Goal: Transaction & Acquisition: Purchase product/service

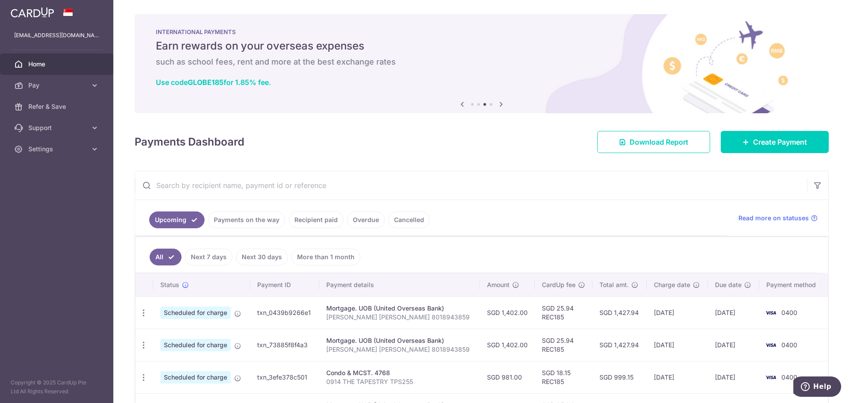
click at [460, 107] on icon at bounding box center [462, 104] width 11 height 11
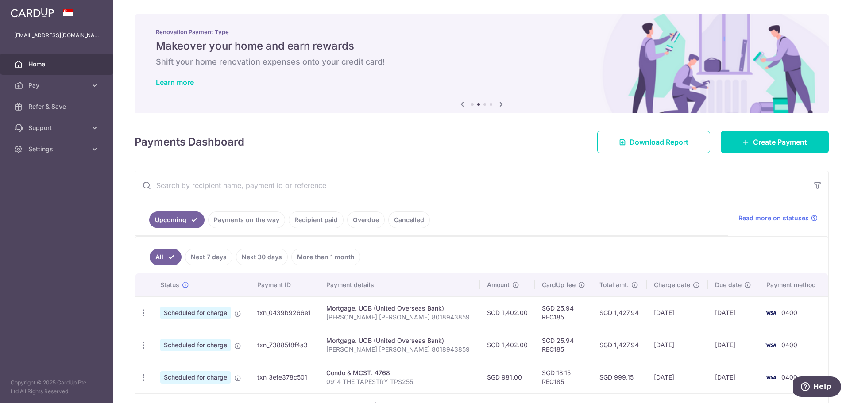
click at [460, 107] on icon at bounding box center [462, 104] width 11 height 11
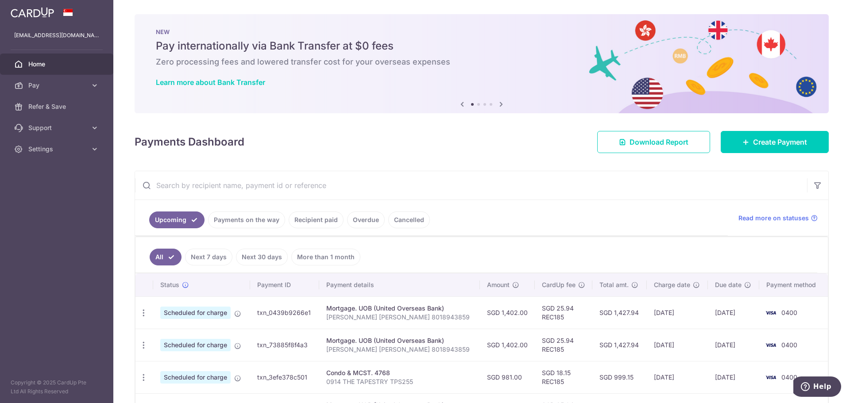
click at [503, 105] on icon at bounding box center [501, 104] width 11 height 11
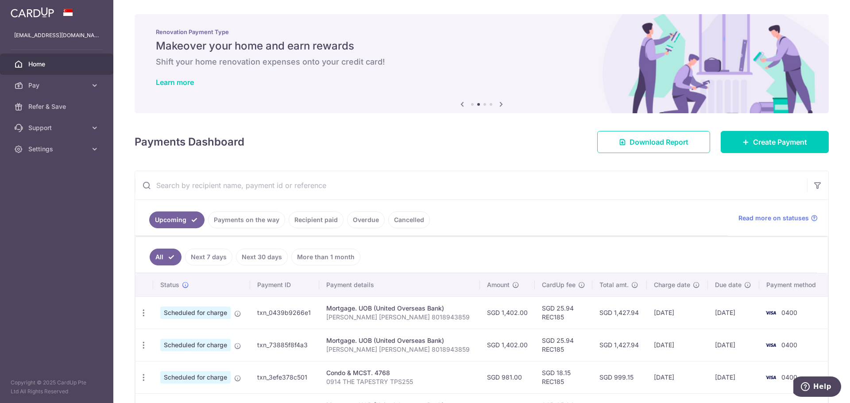
click at [503, 105] on icon at bounding box center [501, 104] width 11 height 11
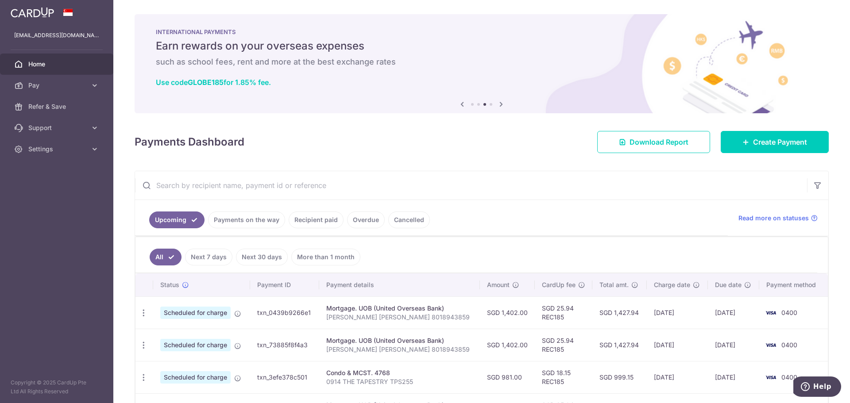
click at [503, 105] on icon at bounding box center [501, 104] width 11 height 11
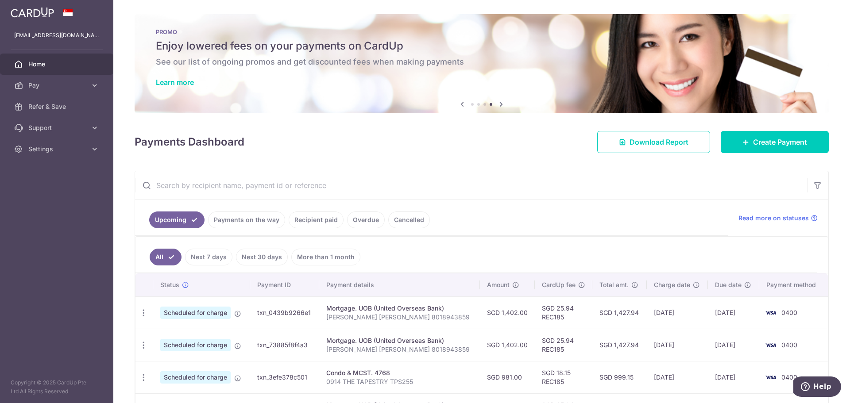
click at [503, 105] on icon at bounding box center [501, 104] width 11 height 11
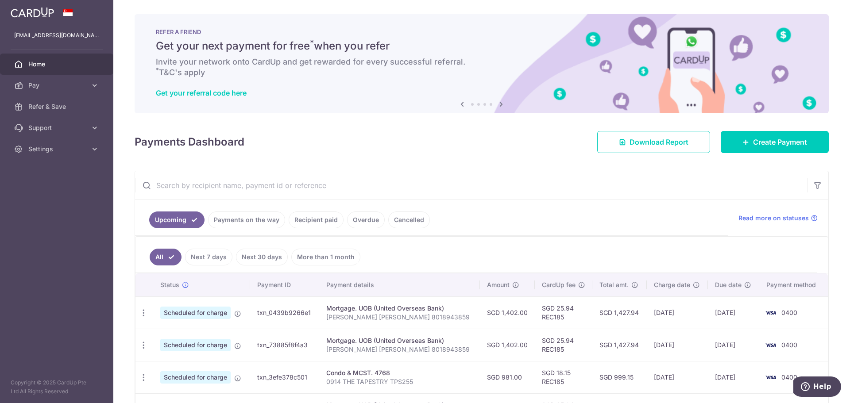
click at [457, 107] on icon at bounding box center [462, 104] width 11 height 11
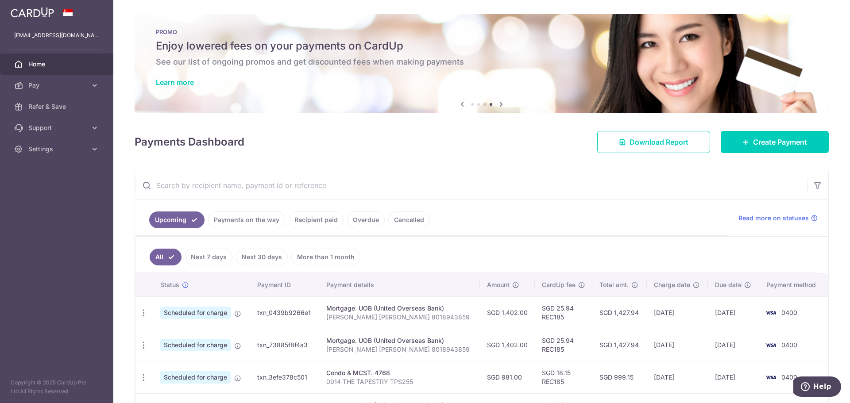
click at [472, 86] on div "Learn more" at bounding box center [482, 82] width 652 height 9
click at [465, 27] on div "PROMO Enjoy lowered fees on your payments on CardUp See our list of ongoing pro…" at bounding box center [482, 58] width 694 height 89
click at [394, 53] on h5 "Enjoy lowered fees on your payments on CardUp" at bounding box center [482, 46] width 652 height 14
click at [173, 78] on link "Learn more" at bounding box center [175, 82] width 38 height 9
click at [745, 136] on link "Create Payment" at bounding box center [775, 142] width 108 height 22
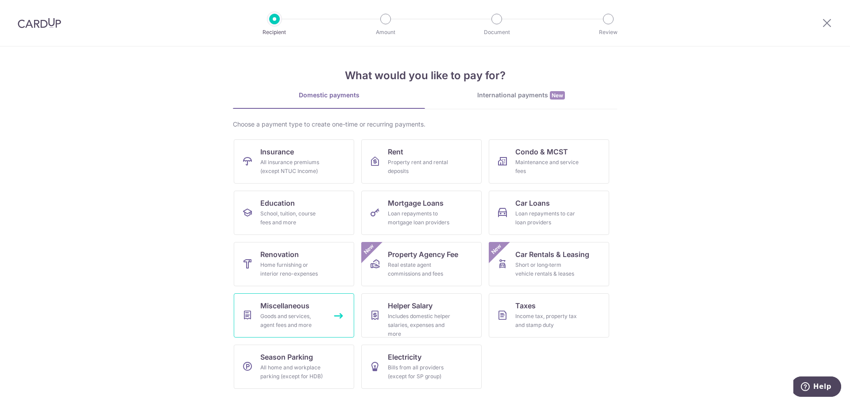
click at [292, 316] on div "Goods and services, agent fees and more" at bounding box center [292, 321] width 64 height 18
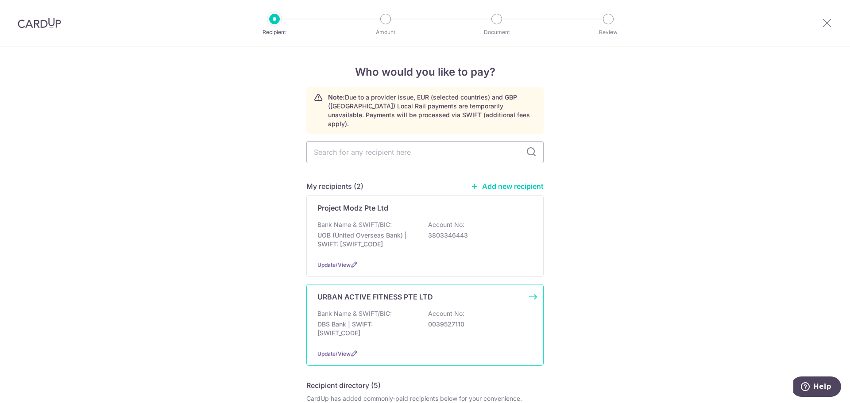
click at [365, 296] on div "URBAN ACTIVE FITNESS PTE LTD Bank Name & SWIFT/BIC: DBS Bank | SWIFT: [SWIFT_CO…" at bounding box center [424, 325] width 237 height 82
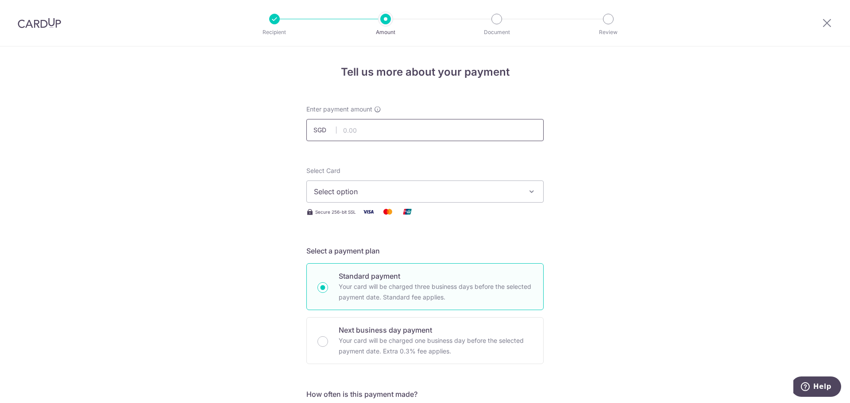
click at [422, 126] on input "text" at bounding box center [424, 130] width 237 height 22
type input "1,000.00"
click at [411, 187] on span "Select option" at bounding box center [417, 191] width 206 height 11
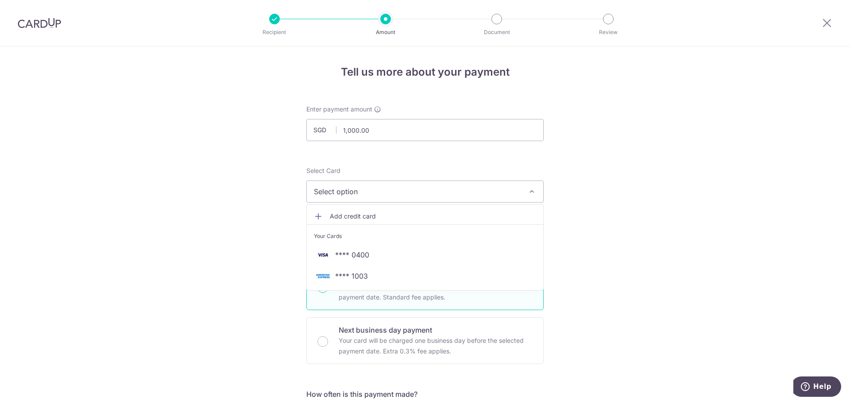
click at [332, 275] on span "**** 1003" at bounding box center [425, 276] width 222 height 11
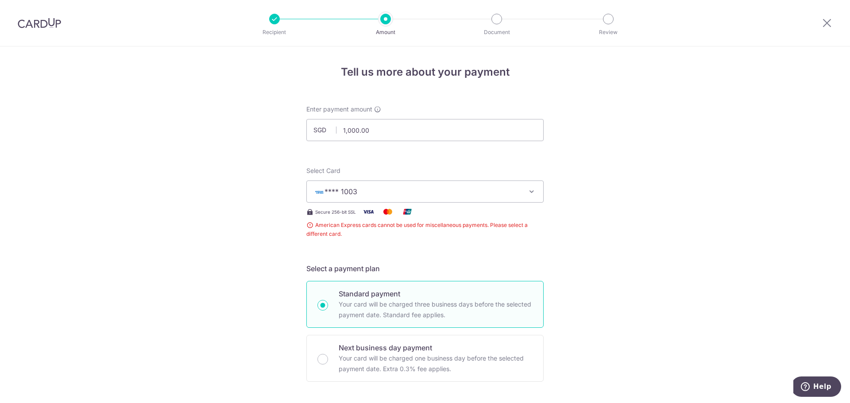
click at [437, 198] on button "**** 1003" at bounding box center [424, 192] width 237 height 22
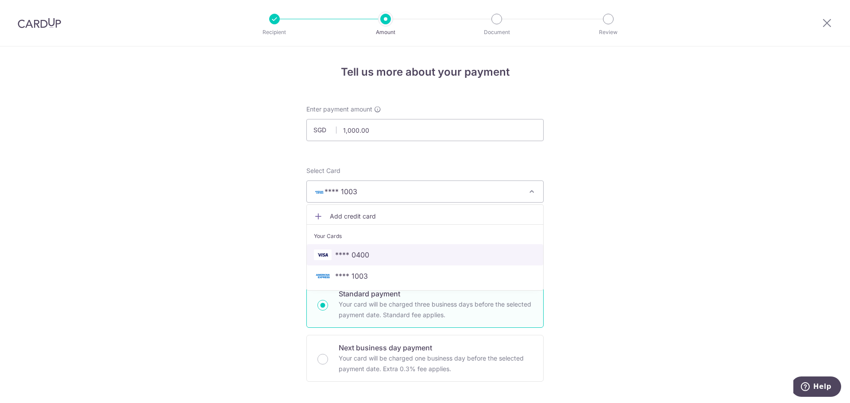
click at [382, 252] on span "**** 0400" at bounding box center [425, 255] width 222 height 11
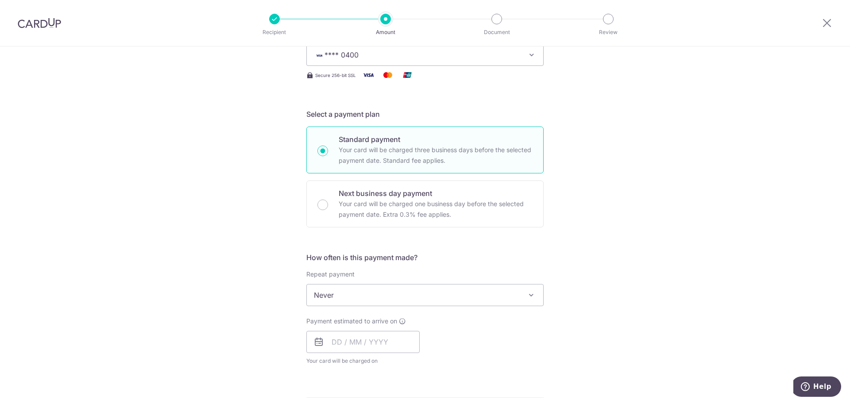
scroll to position [177, 0]
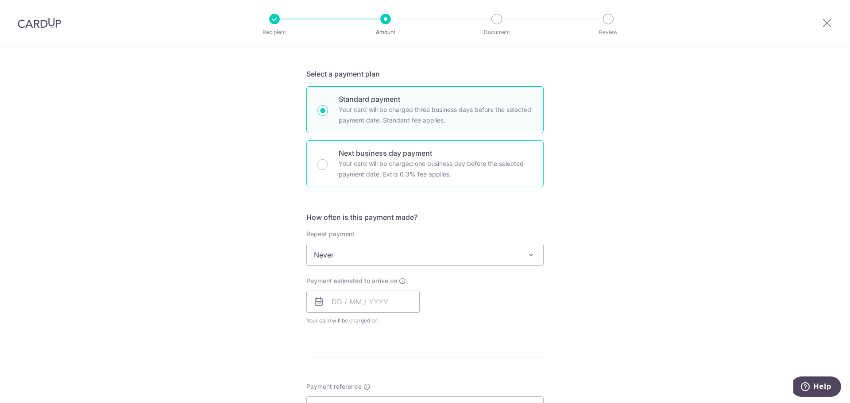
click at [372, 160] on p "Your card will be charged one business day before the selected payment date. Ex…" at bounding box center [436, 169] width 194 height 21
click at [328, 160] on input "Next business day payment Your card will be charged one business day before the…" at bounding box center [323, 164] width 11 height 11
radio input "false"
radio input "true"
click at [426, 108] on p "Your card will be charged three business days before the selected payment date.…" at bounding box center [436, 115] width 194 height 21
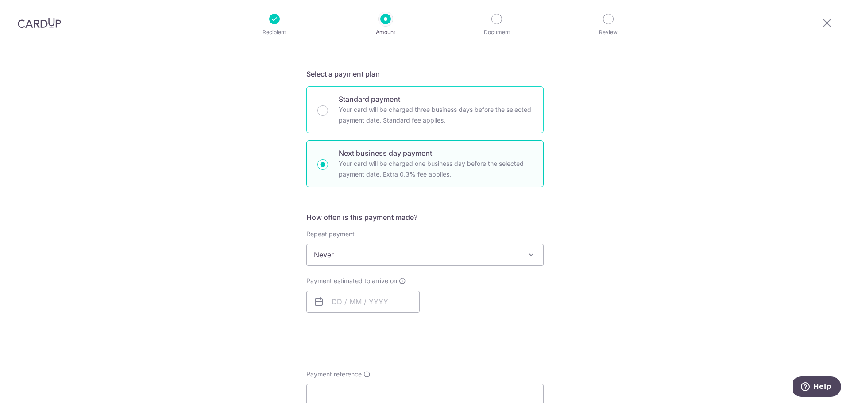
click at [328, 108] on input "Standard payment Your card will be charged three business days before the selec…" at bounding box center [323, 110] width 11 height 11
radio input "true"
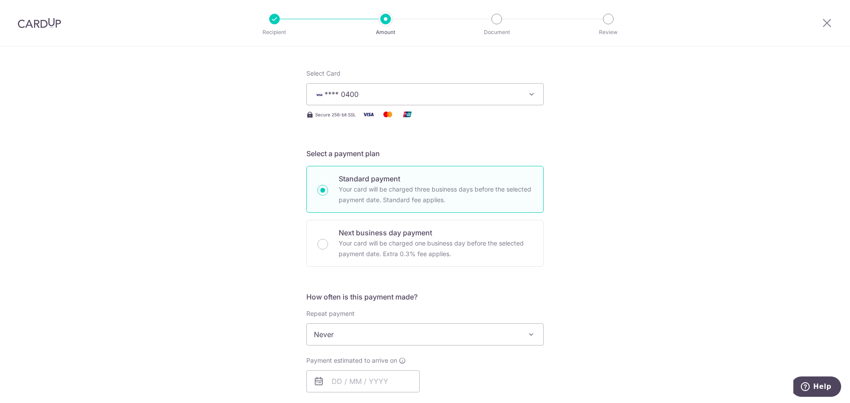
scroll to position [89, 0]
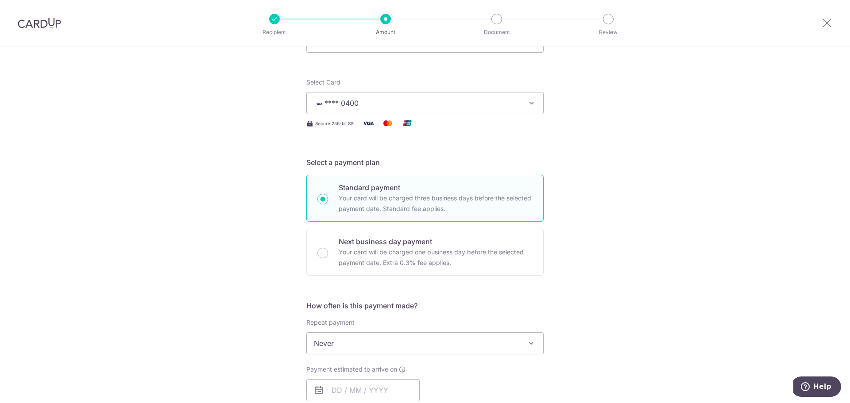
click at [453, 106] on span "**** 0400" at bounding box center [417, 103] width 206 height 11
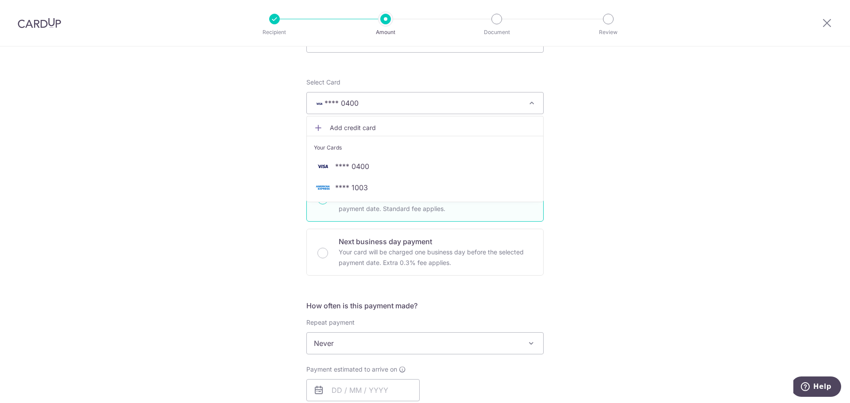
click at [407, 127] on span "Add credit card" at bounding box center [433, 128] width 206 height 9
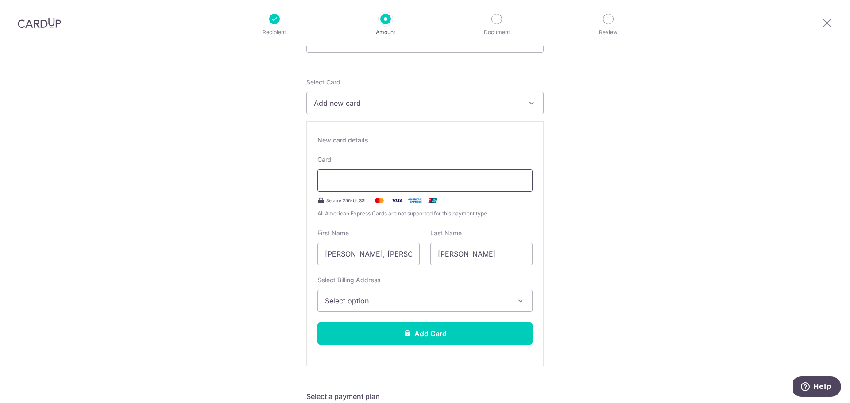
click at [342, 175] on div at bounding box center [425, 181] width 215 height 22
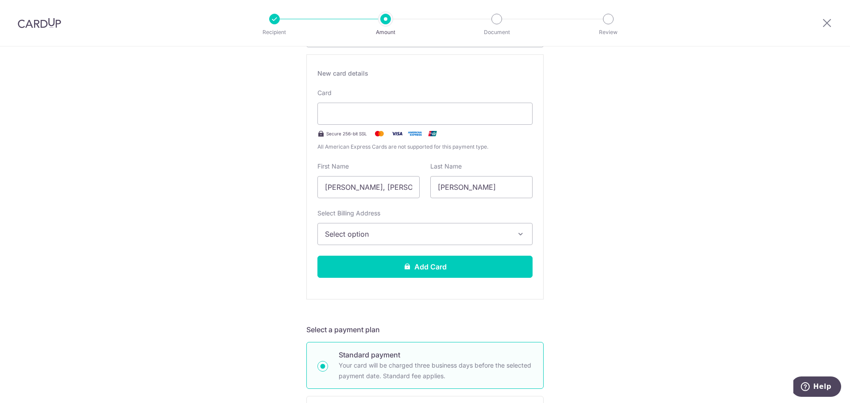
scroll to position [177, 0]
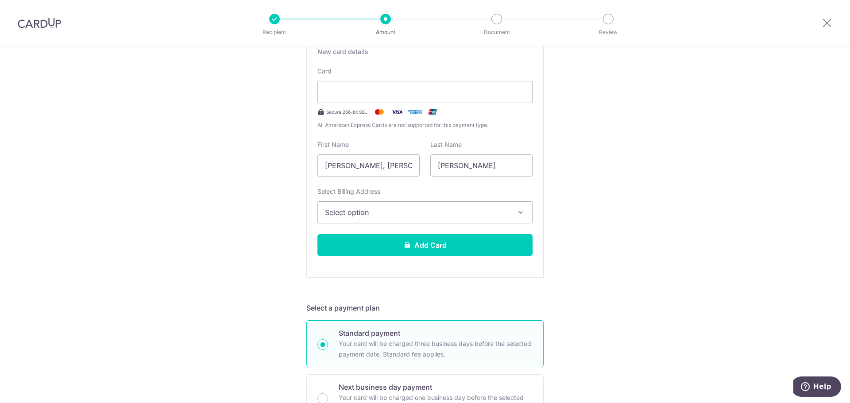
click at [456, 218] on button "Select option" at bounding box center [425, 212] width 215 height 22
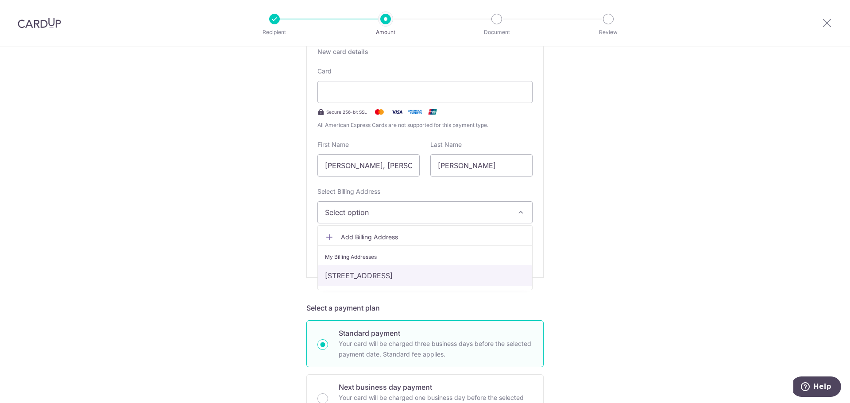
click at [400, 276] on link "53 TAMPINES STREET 86, #09-14, Singapore, SINGAPORE, Singapore-528540" at bounding box center [425, 275] width 214 height 21
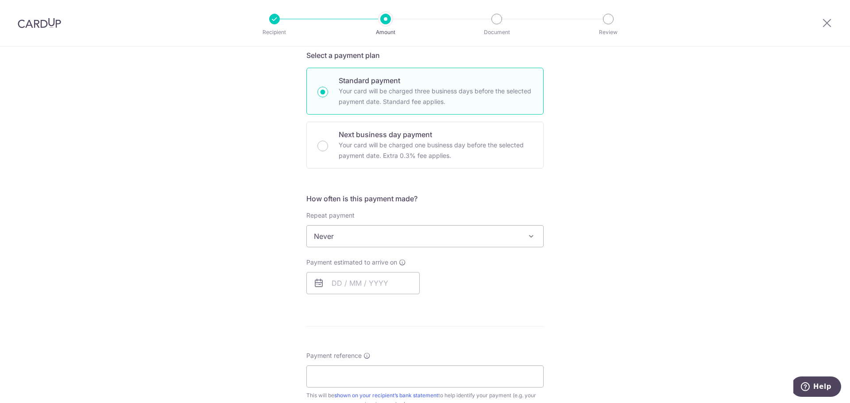
scroll to position [487, 0]
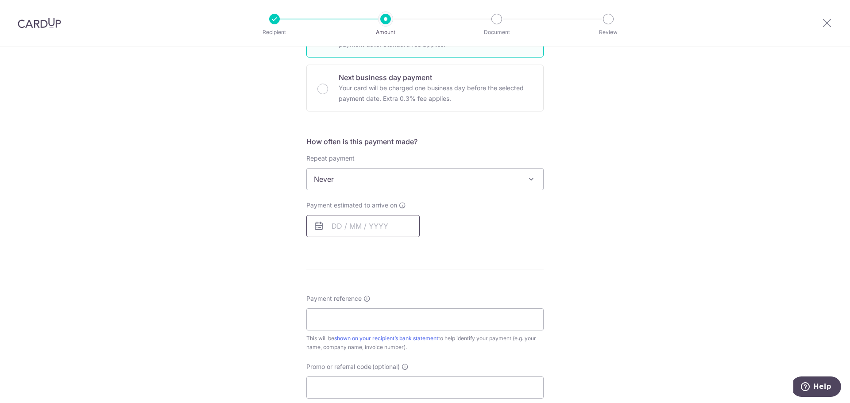
click at [350, 231] on input "text" at bounding box center [362, 226] width 113 height 22
click at [395, 323] on link "18" at bounding box center [395, 325] width 14 height 14
type input "[DATE]"
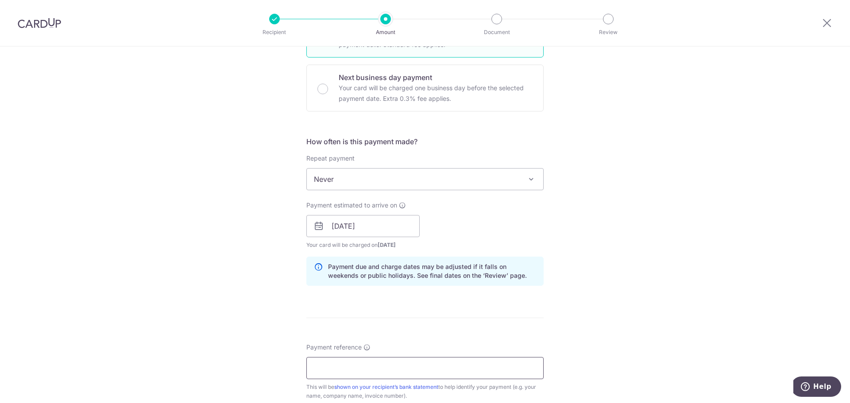
click at [477, 365] on input "Payment reference" at bounding box center [424, 368] width 237 height 22
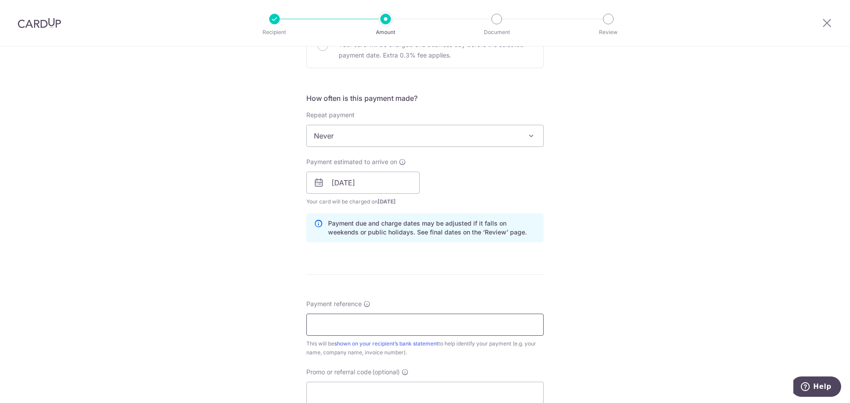
scroll to position [531, 0]
click at [614, 329] on div "Tell us more about your payment Enter payment amount SGD 1,000.00 1000.00 Selec…" at bounding box center [425, 51] width 850 height 1072
click at [475, 316] on input "Payment reference" at bounding box center [424, 324] width 237 height 22
click at [643, 194] on div "Tell us more about your payment Enter payment amount SGD 1,000.00 1000.00 Selec…" at bounding box center [425, 51] width 850 height 1072
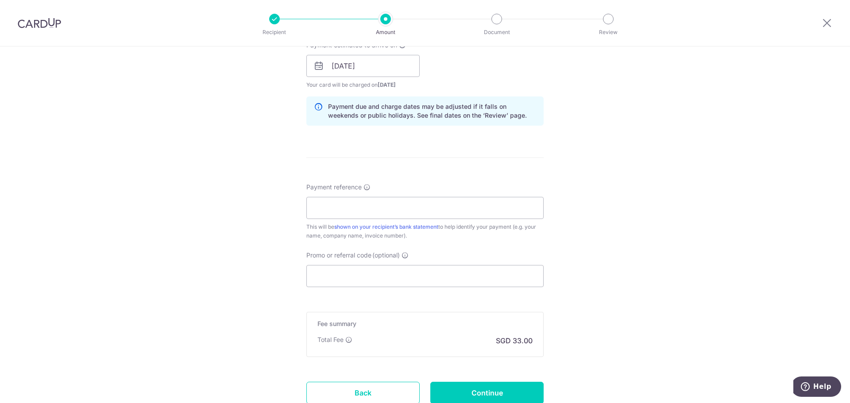
scroll to position [664, 0]
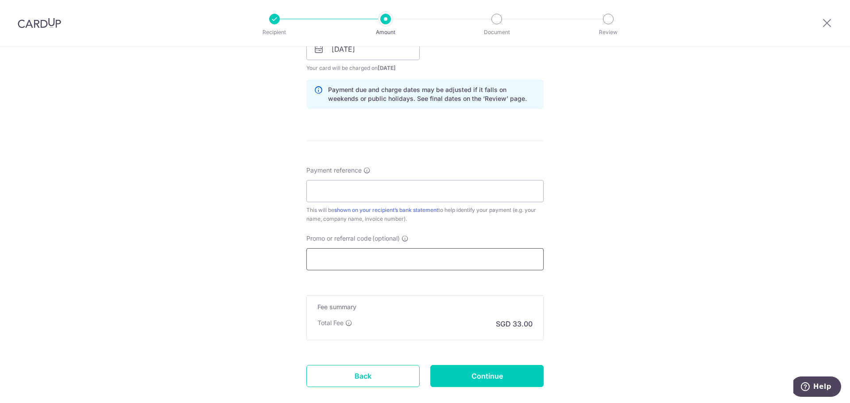
click at [487, 267] on input "Promo or referral code (optional)" at bounding box center [424, 259] width 237 height 22
click at [473, 187] on input "Payment reference" at bounding box center [424, 191] width 237 height 22
click at [521, 258] on input "Promo or referral code (optional)" at bounding box center [424, 259] width 237 height 22
click at [419, 263] on input "Promo or referral code (optional)" at bounding box center [424, 259] width 237 height 22
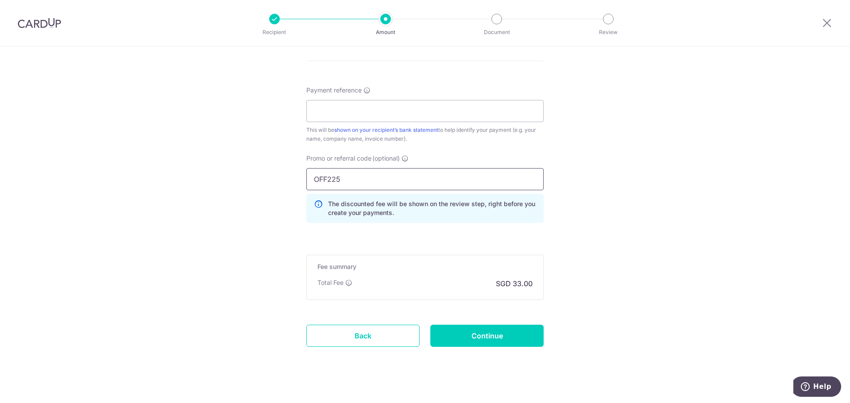
scroll to position [755, 0]
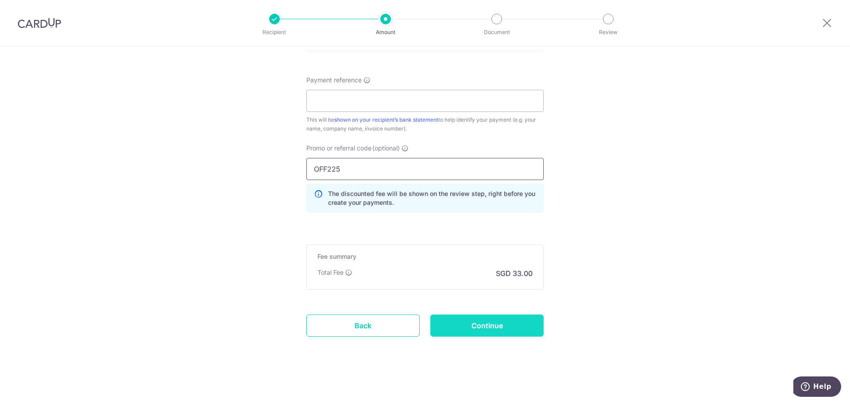
type input "OFF225"
click at [495, 325] on input "Continue" at bounding box center [486, 326] width 113 height 22
type input "Create Schedule"
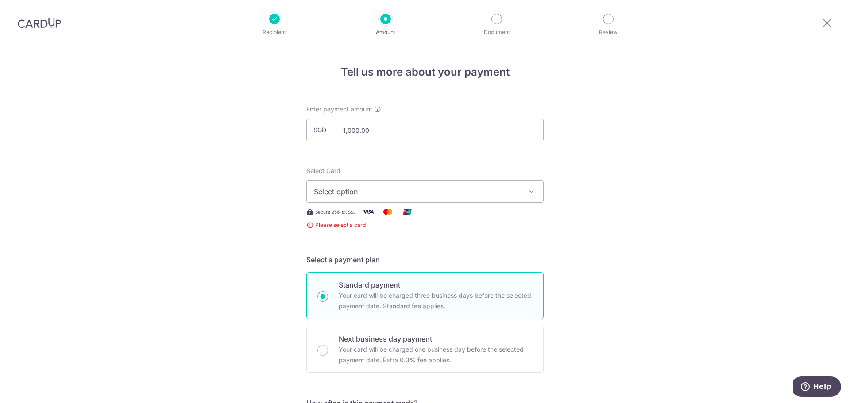
scroll to position [174, 0]
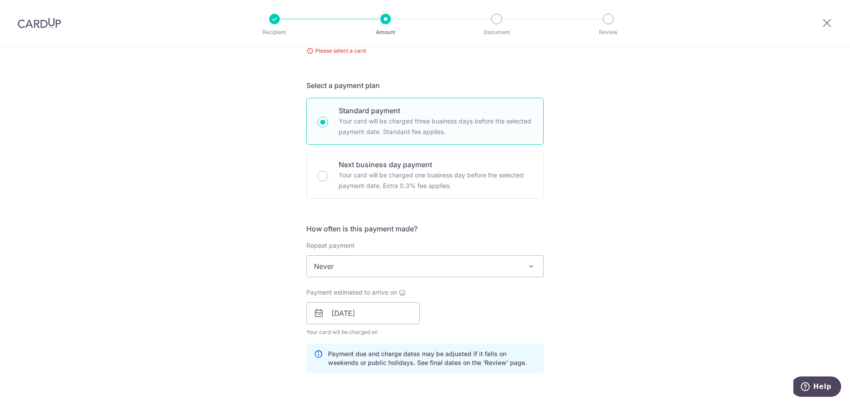
click at [580, 144] on div "Tell us more about your payment Enter payment amount SGD 1,000.00 1000.00 Selec…" at bounding box center [425, 321] width 850 height 899
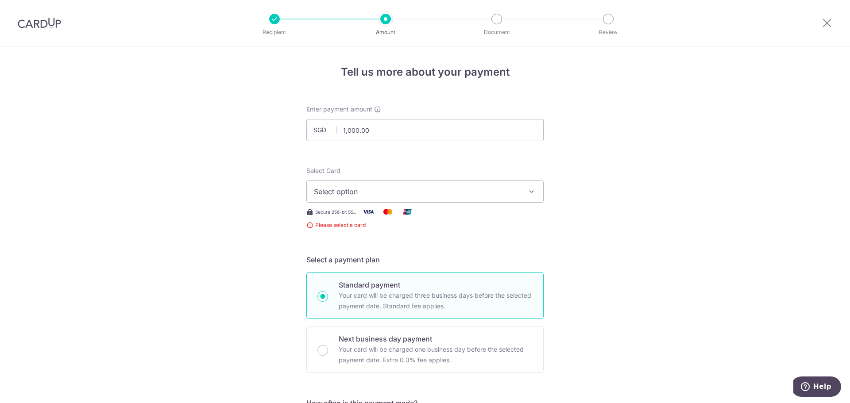
click at [477, 195] on span "Select option" at bounding box center [417, 191] width 206 height 11
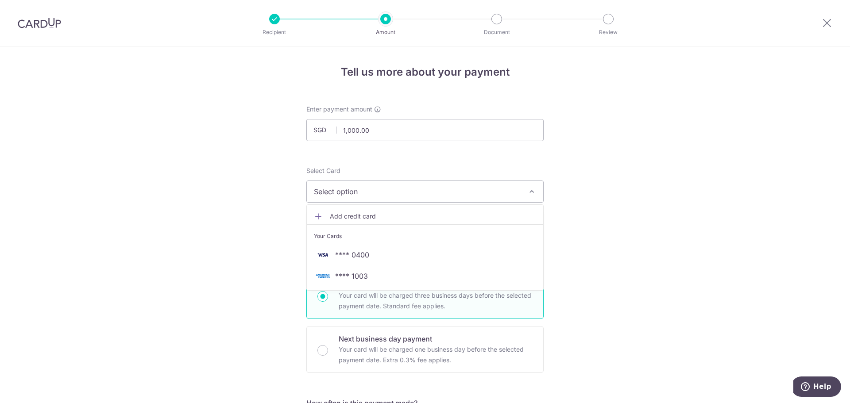
click at [368, 217] on span "Add credit card" at bounding box center [433, 216] width 206 height 9
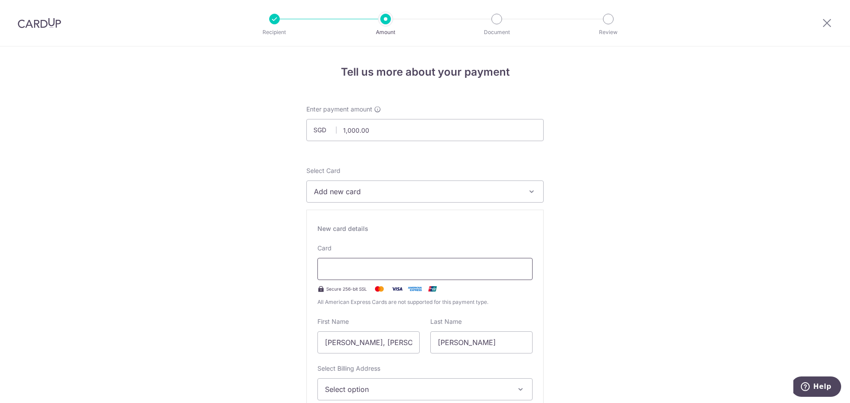
click at [370, 263] on div at bounding box center [425, 269] width 215 height 22
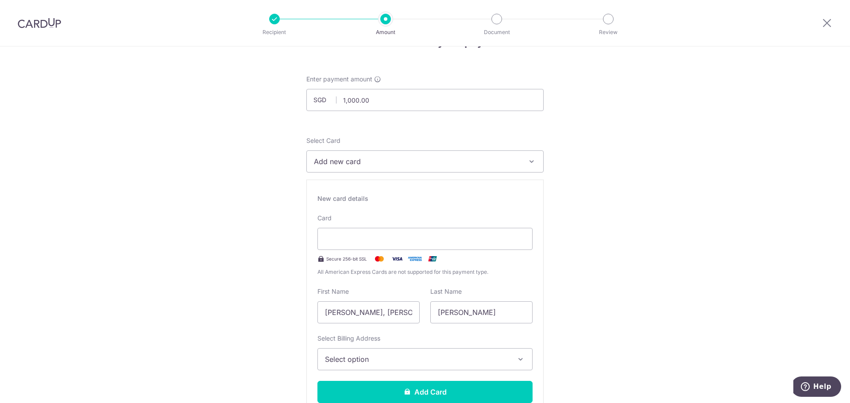
scroll to position [177, 0]
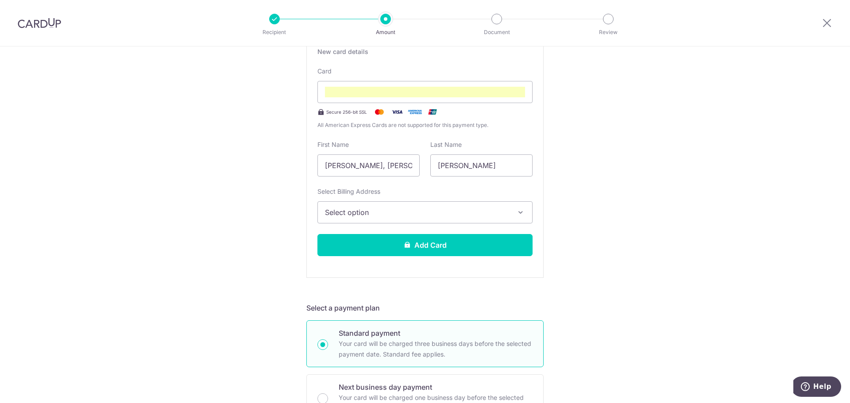
click at [453, 243] on button "Add Card" at bounding box center [425, 245] width 215 height 22
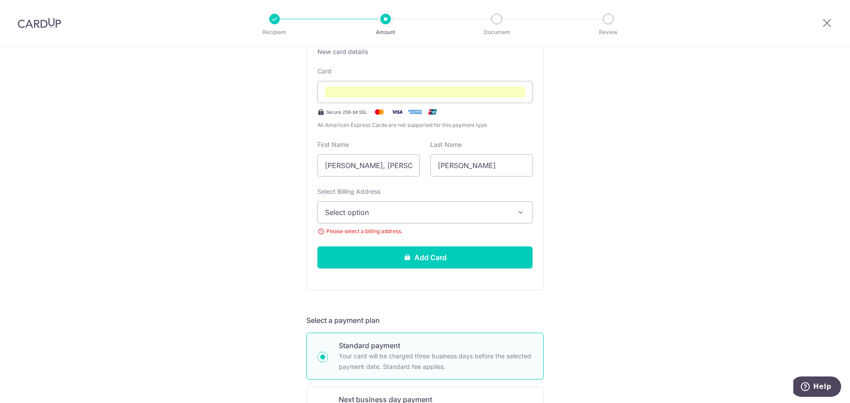
click at [464, 209] on span "Select option" at bounding box center [417, 212] width 184 height 11
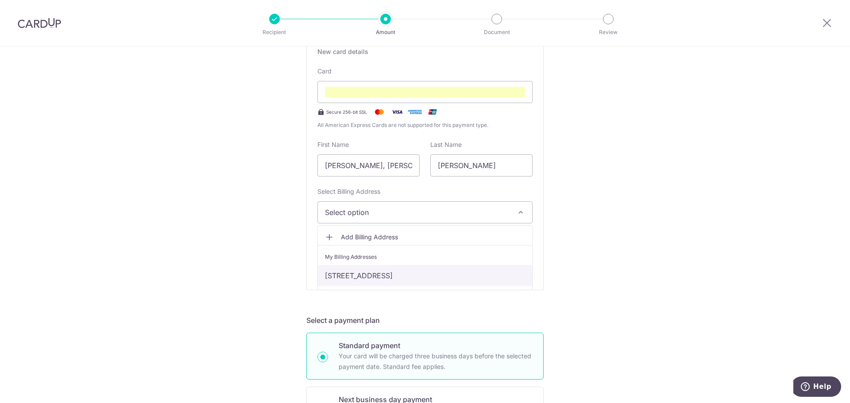
click at [348, 279] on link "53 TAMPINES STREET 86, #09-14, Singapore, SINGAPORE, Singapore-528540" at bounding box center [425, 275] width 214 height 21
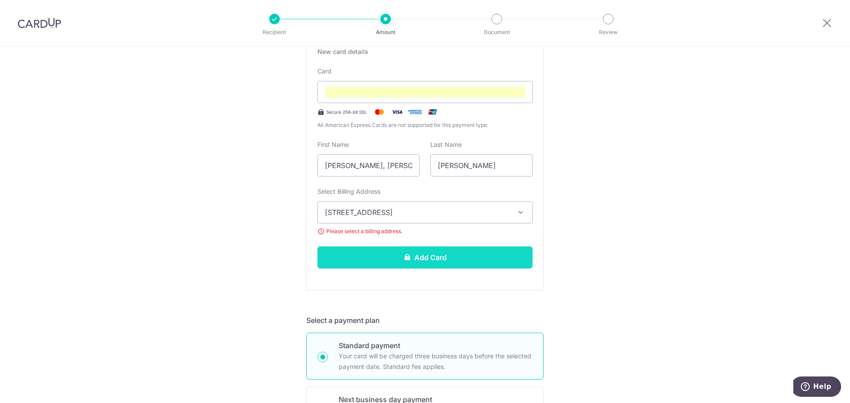
click at [388, 264] on button "Add Card" at bounding box center [425, 258] width 215 height 22
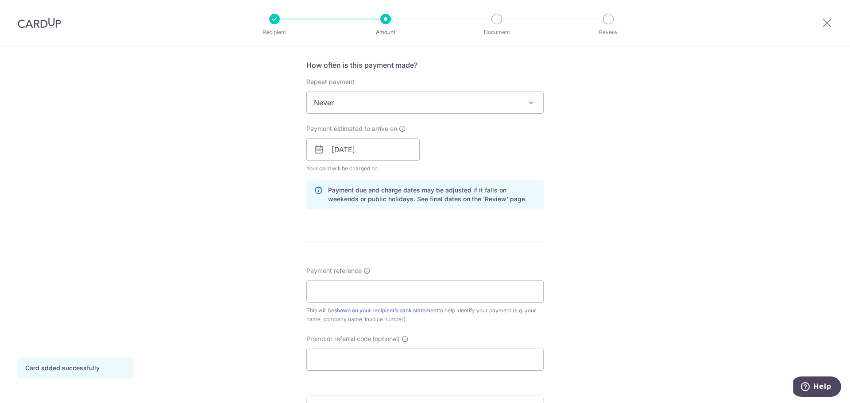
scroll to position [480, 0]
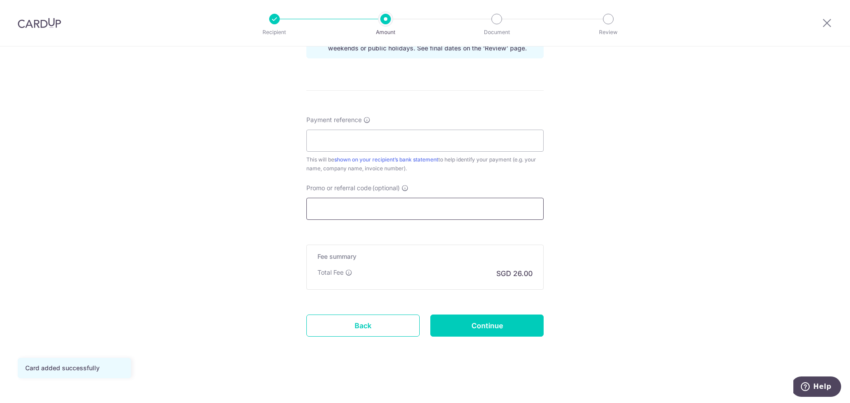
click at [477, 199] on input "Promo or referral code (optional)" at bounding box center [424, 209] width 237 height 22
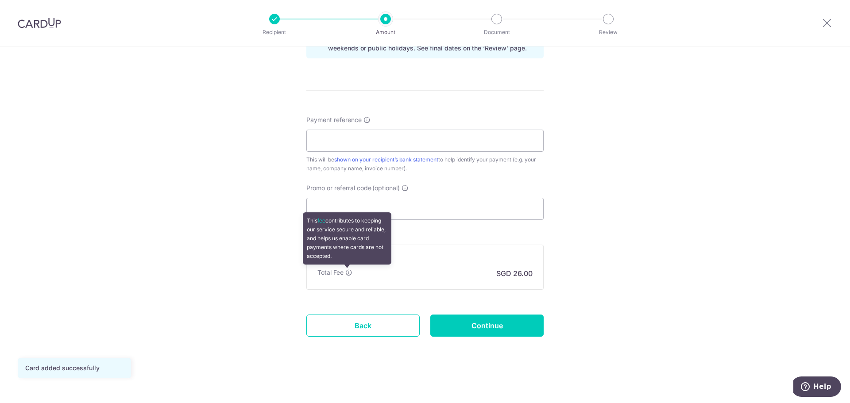
click at [347, 272] on icon at bounding box center [348, 272] width 7 height 7
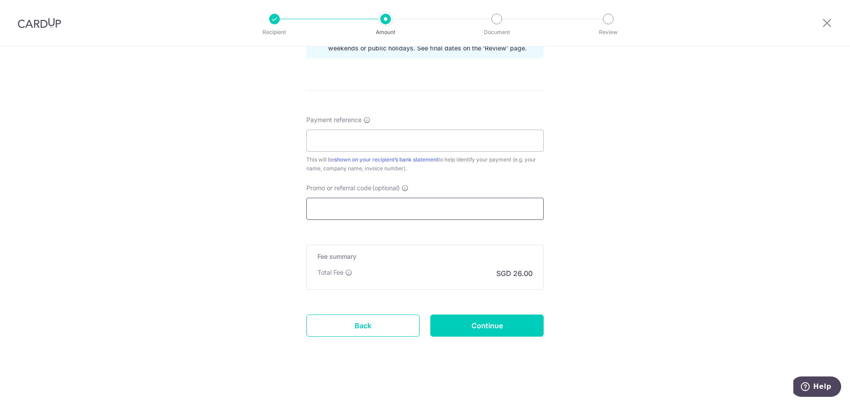
click at [360, 208] on input "Promo or referral code (optional)" at bounding box center [424, 209] width 237 height 22
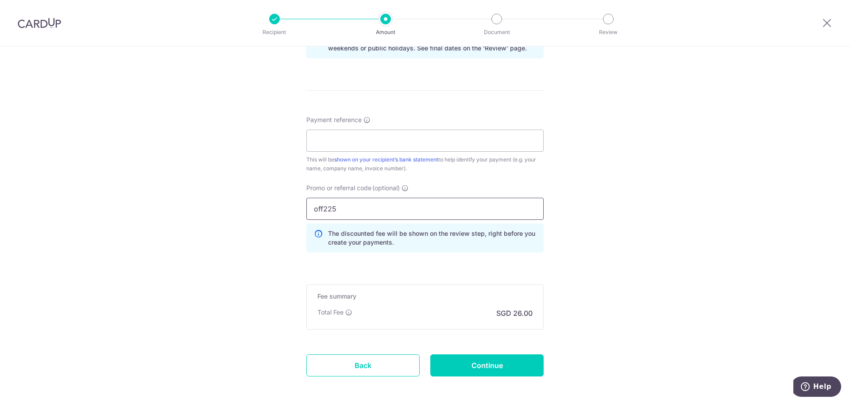
drag, startPoint x: 383, startPoint y: 208, endPoint x: 211, endPoint y: 168, distance: 176.0
click at [211, 168] on div "Tell us more about your payment Enter payment amount SGD 1,000.00 1000.00 Card …" at bounding box center [425, 4] width 850 height 877
type input "OFF225"
click at [602, 298] on div "Tell us more about your payment Enter payment amount SGD 1,000.00 1000.00 Card …" at bounding box center [425, 4] width 850 height 877
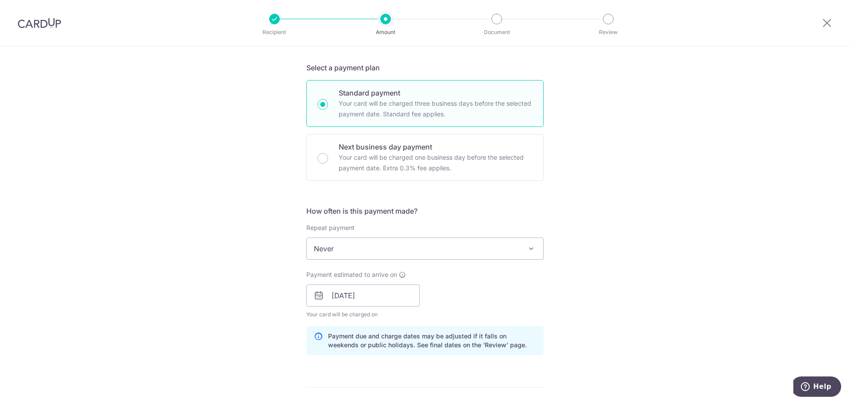
scroll to position [170, 0]
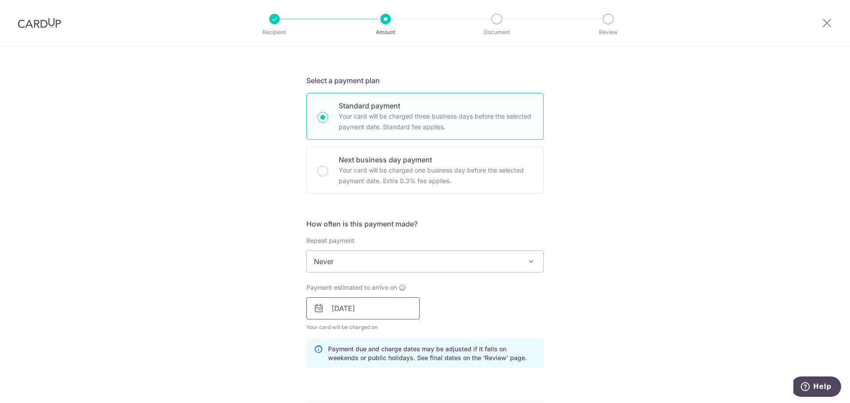
click at [383, 314] on input "[DATE]" at bounding box center [362, 309] width 113 height 22
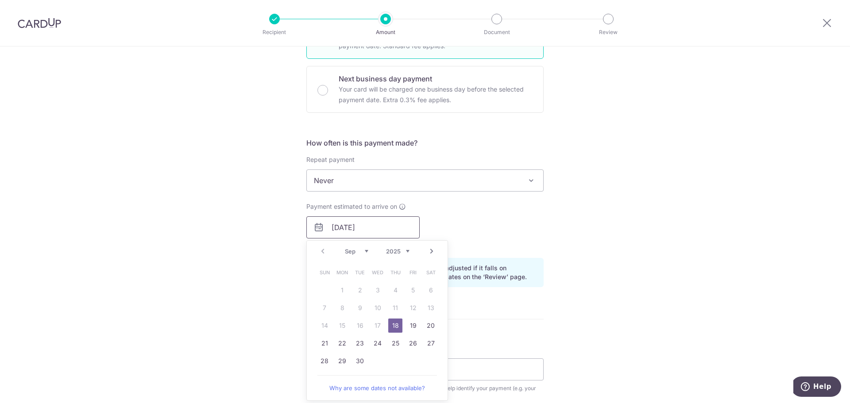
scroll to position [259, 0]
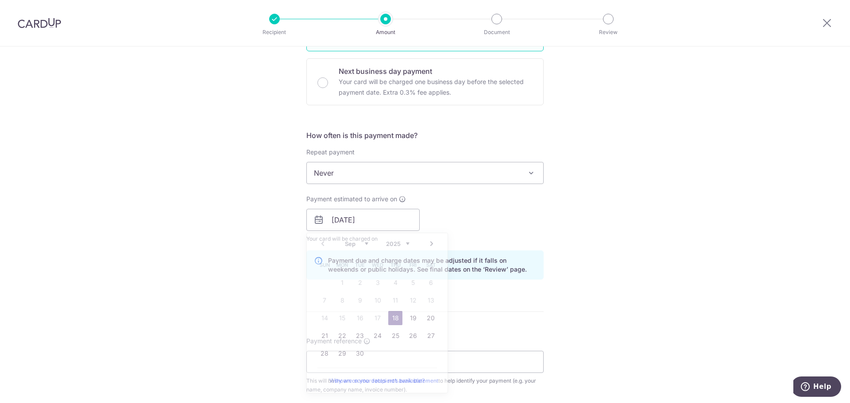
click at [569, 266] on div "Tell us more about your payment Enter payment amount SGD 1,000.00 1000.00 Card …" at bounding box center [425, 225] width 850 height 877
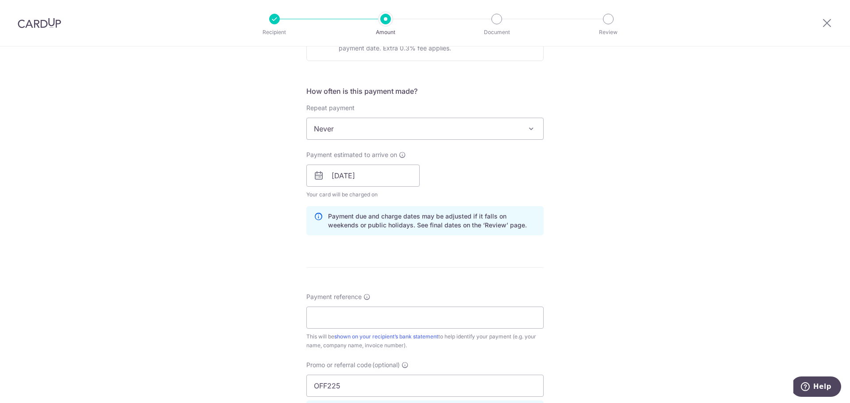
scroll to position [520, 0]
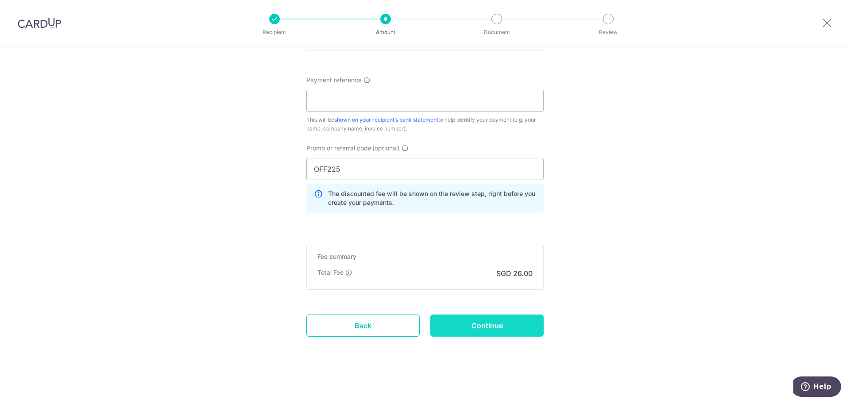
click at [484, 324] on input "Continue" at bounding box center [486, 326] width 113 height 22
type input "Create Schedule"
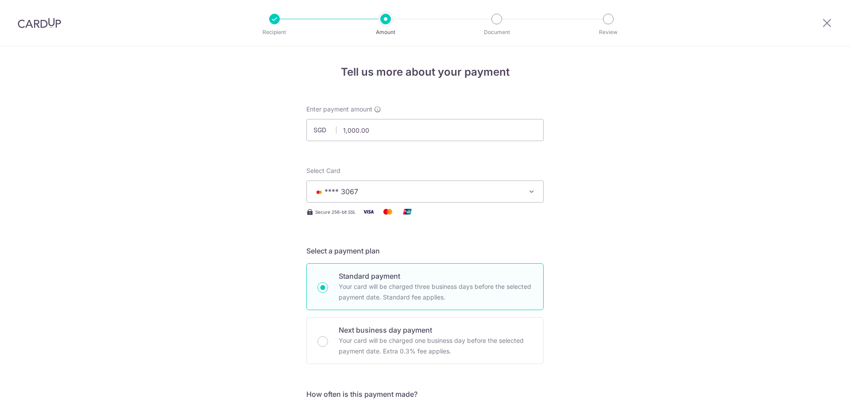
scroll to position [533, 0]
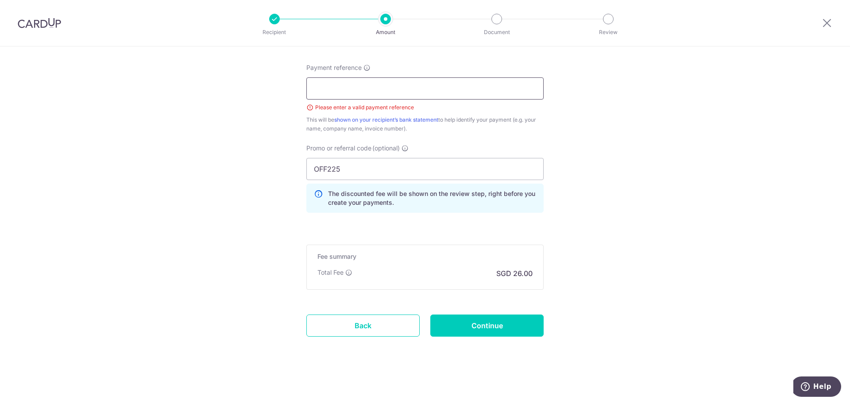
click at [418, 98] on input "Payment reference" at bounding box center [424, 88] width 237 height 22
type input "TARA WONG"
click at [419, 321] on div "Back" at bounding box center [363, 326] width 124 height 22
click at [463, 330] on input "Continue" at bounding box center [486, 326] width 113 height 22
type input "Create Schedule"
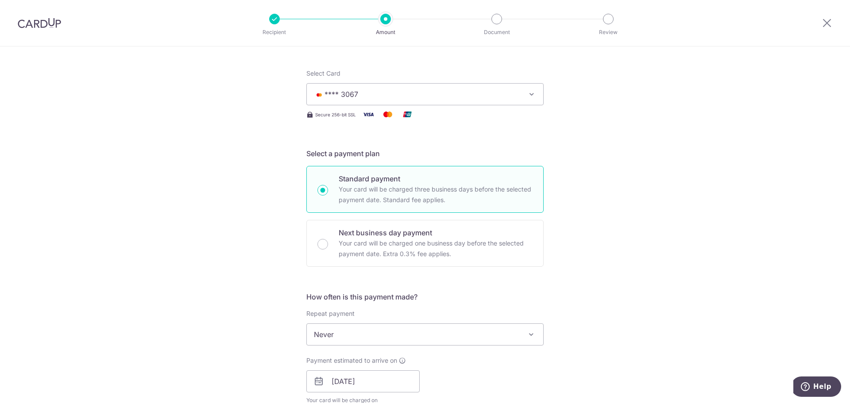
scroll to position [90, 0]
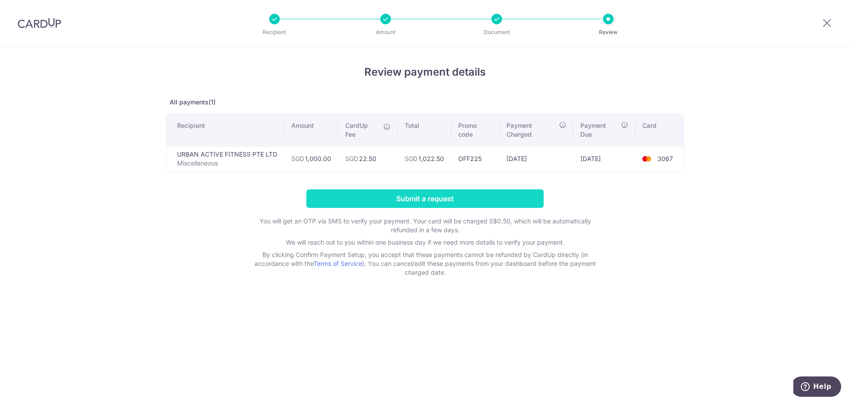
click at [405, 196] on input "Submit a request" at bounding box center [424, 199] width 237 height 19
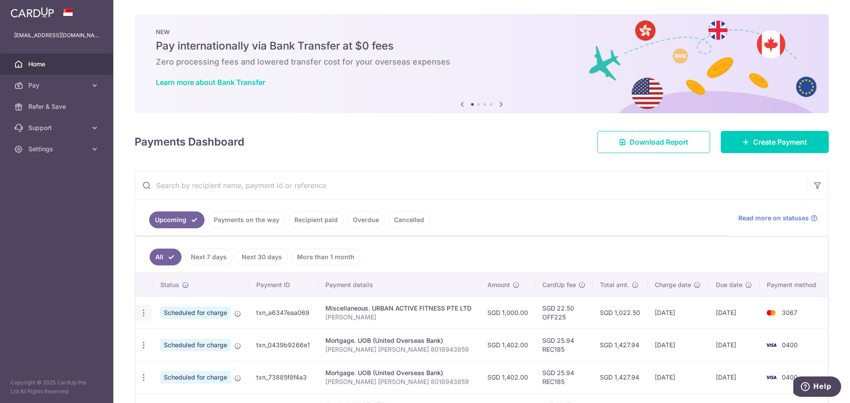
click at [144, 320] on div "Update payment Cancel payment" at bounding box center [144, 313] width 16 height 16
click at [143, 313] on icon "button" at bounding box center [143, 313] width 9 height 9
click at [183, 342] on span "Update payment" at bounding box center [191, 337] width 60 height 11
radio input "true"
type input "1,000.00"
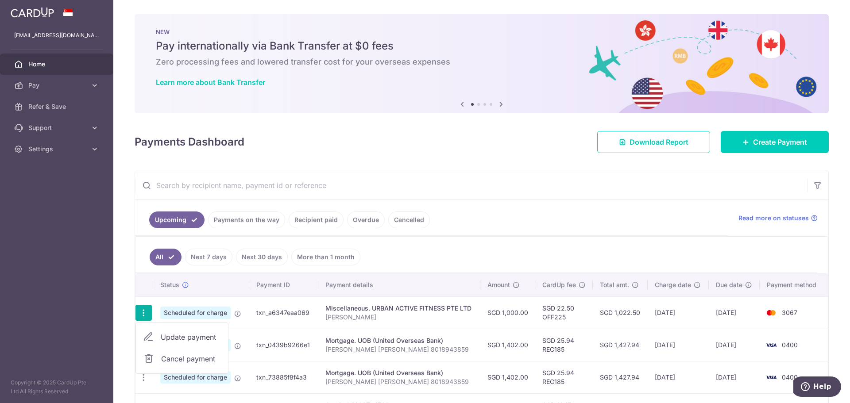
type input "[DATE]"
type input "TARA WONG"
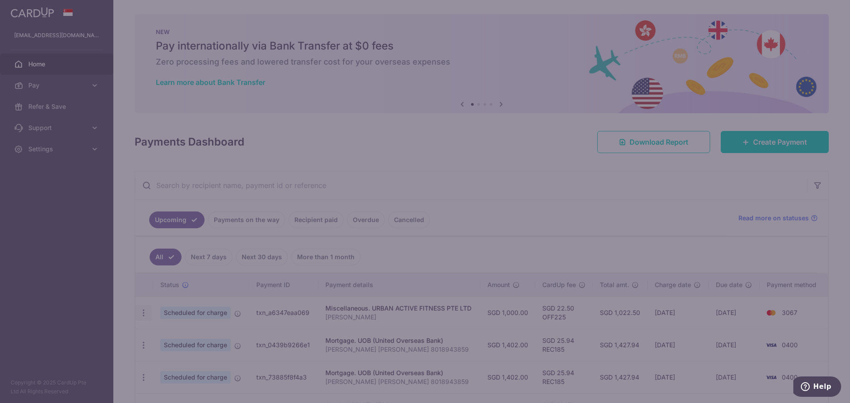
type input "OFF225"
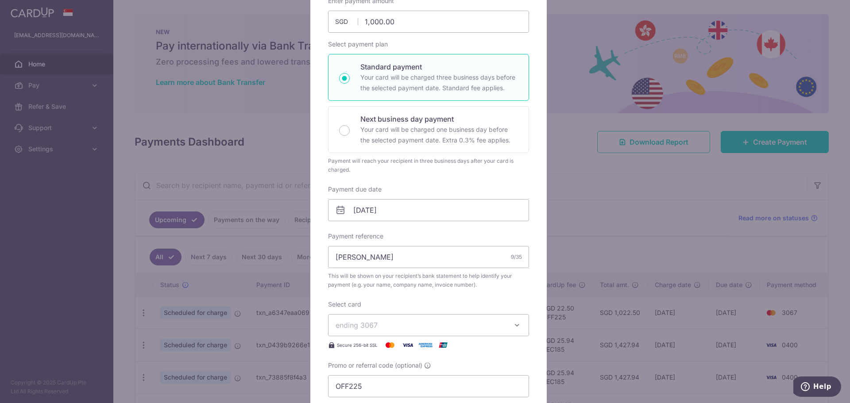
scroll to position [133, 0]
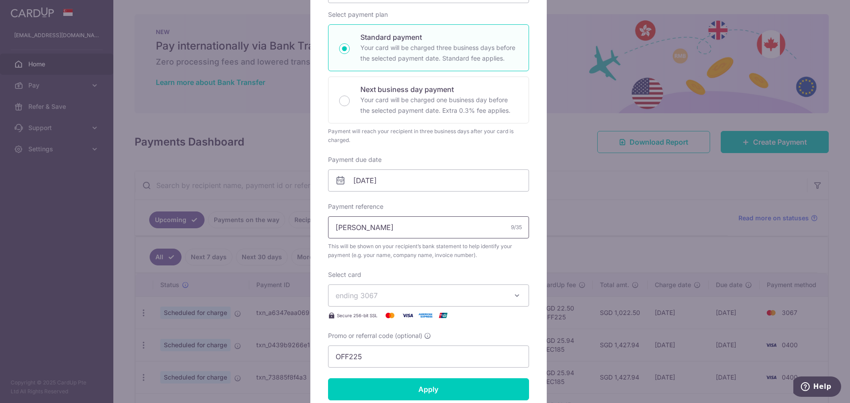
drag, startPoint x: 451, startPoint y: 232, endPoint x: 301, endPoint y: 168, distance: 163.1
click at [301, 168] on div "Edit payment By clicking apply, you will make changes to all payments to URBAN …" at bounding box center [425, 201] width 850 height 403
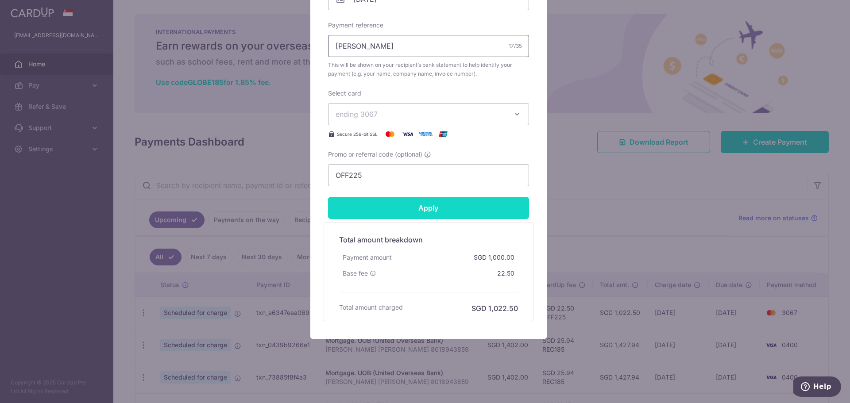
type input "[PERSON_NAME]"
click at [471, 215] on input "Apply" at bounding box center [428, 208] width 201 height 22
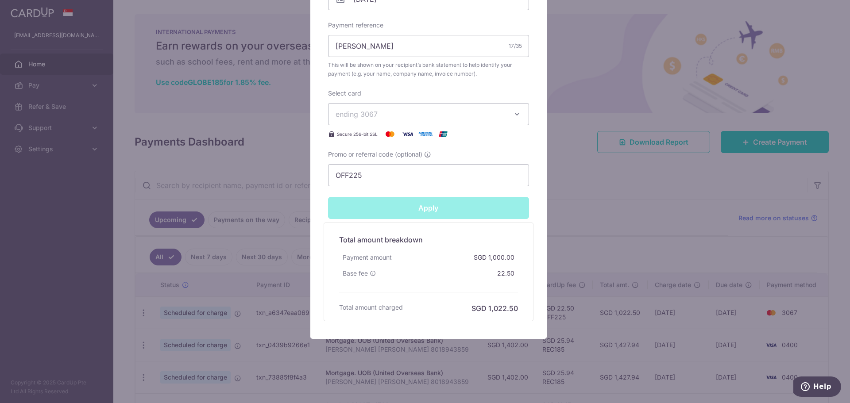
type input "Successfully Applied"
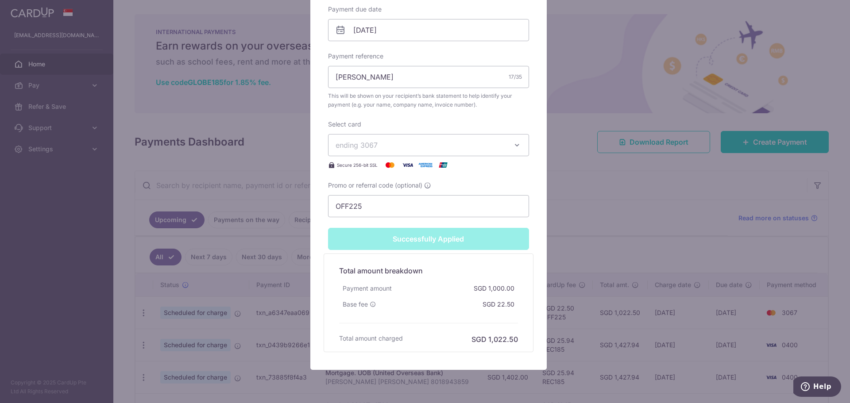
scroll to position [345, 0]
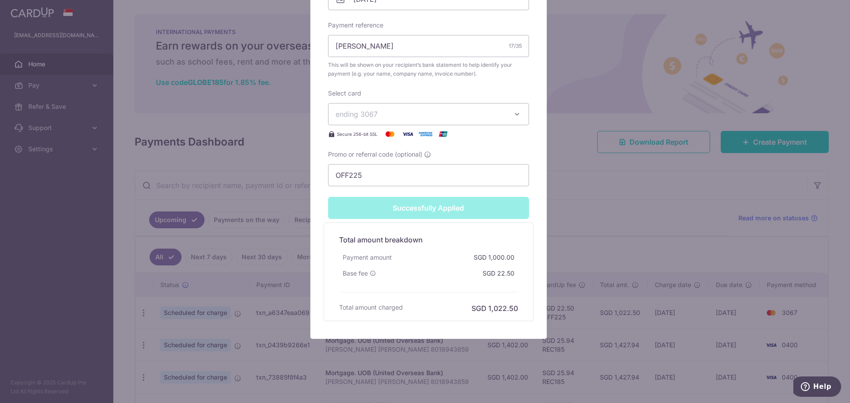
click at [606, 180] on div "Edit payment By clicking apply, you will make changes to all payments to URBAN …" at bounding box center [425, 201] width 850 height 403
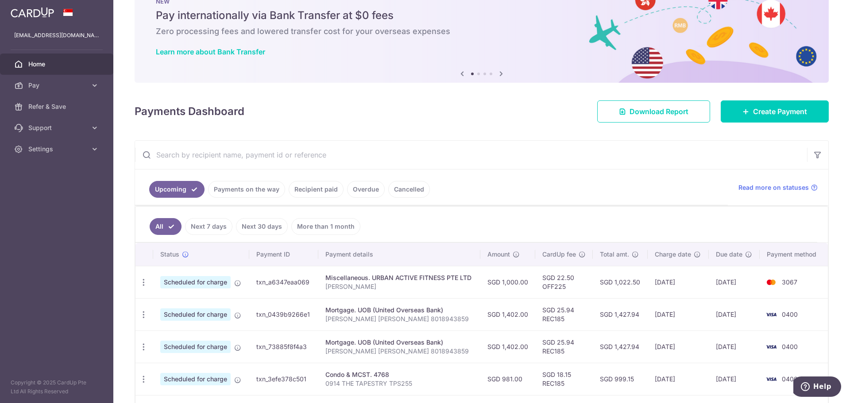
scroll to position [15, 0]
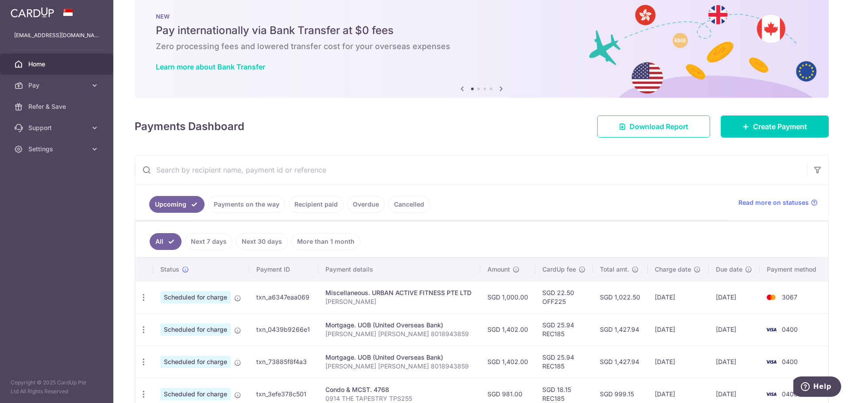
click at [327, 244] on link "More than 1 month" at bounding box center [325, 241] width 69 height 17
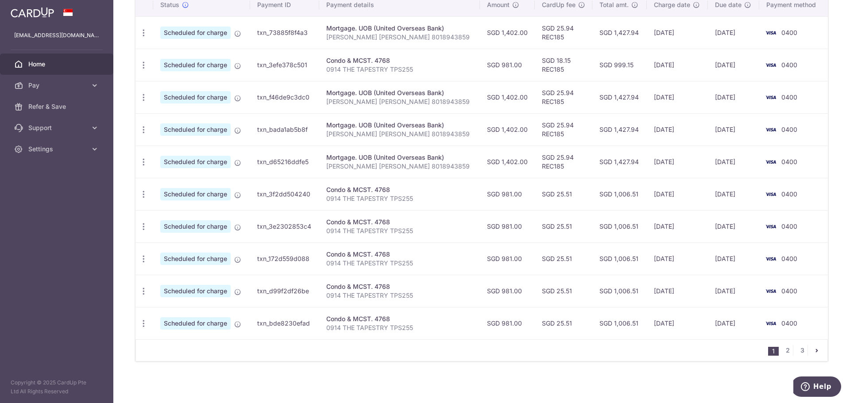
scroll to position [281, 0]
click at [814, 349] on icon "pager" at bounding box center [817, 349] width 7 height 7
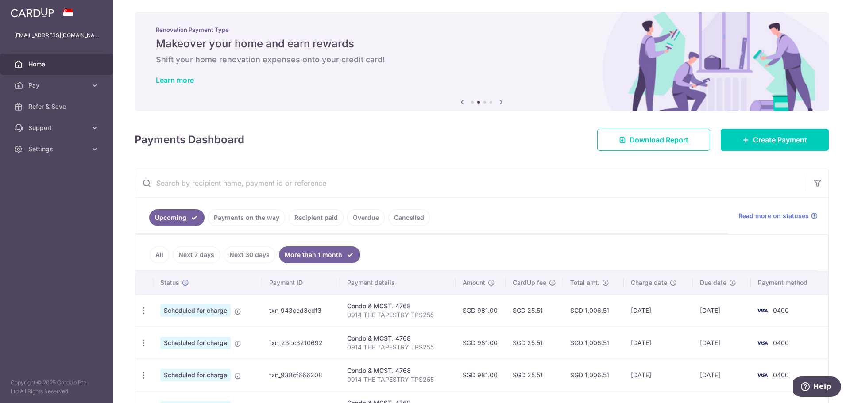
scroll to position [0, 0]
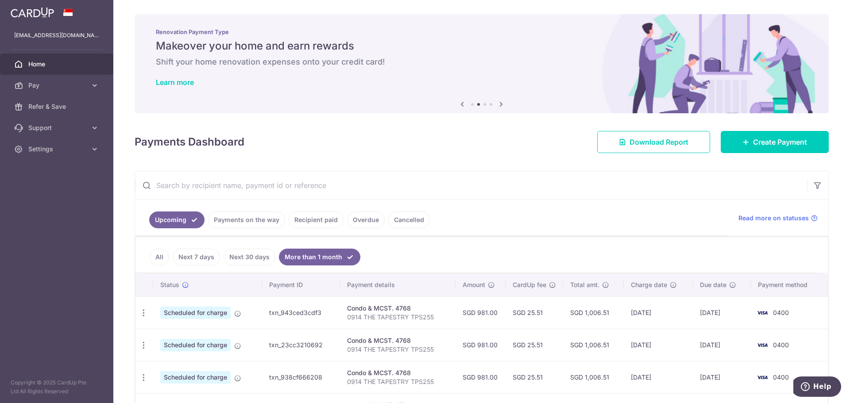
click at [168, 263] on li "All" at bounding box center [159, 257] width 19 height 17
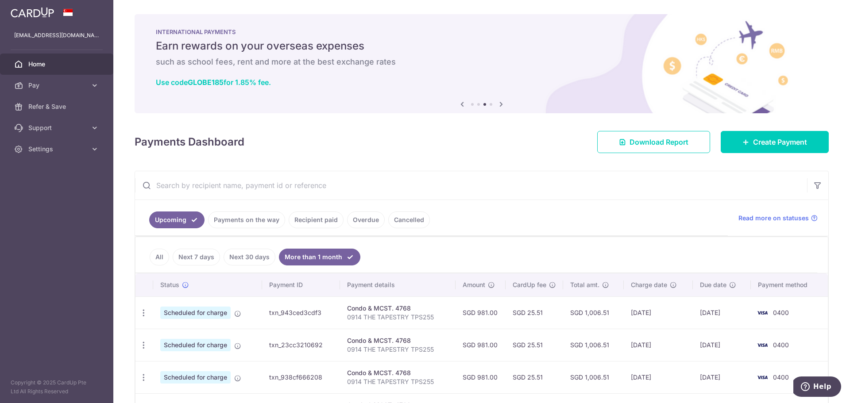
click at [311, 220] on link "Recipient paid" at bounding box center [316, 220] width 55 height 17
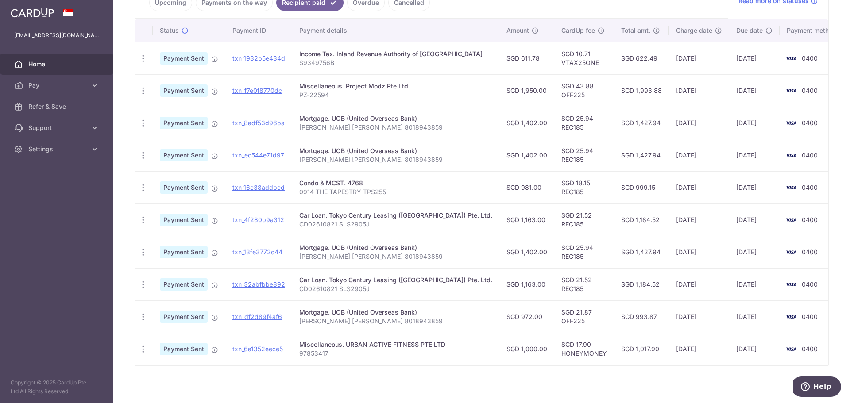
scroll to position [222, 0]
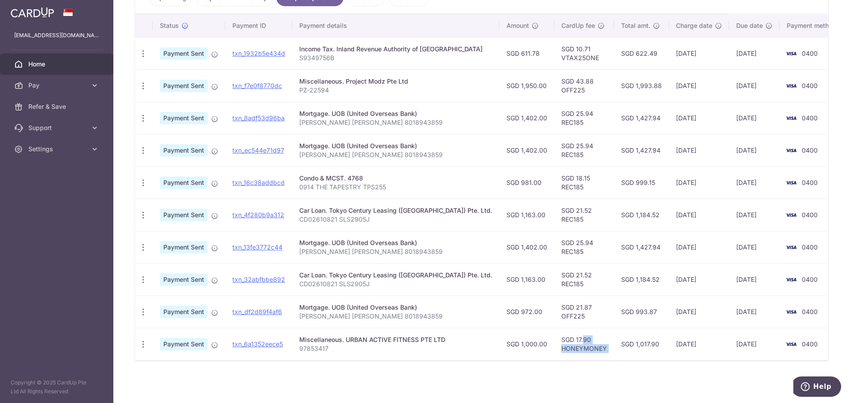
drag, startPoint x: 544, startPoint y: 340, endPoint x: 597, endPoint y: 356, distance: 55.5
click at [597, 356] on tr "PDF Receipt Payment Sent txn_6a1352eece5 Miscellaneous. URBAN ACTIVE FITNESS PT…" at bounding box center [491, 344] width 712 height 32
click at [614, 356] on td "SGD 1,017.90" at bounding box center [641, 344] width 55 height 32
drag, startPoint x: 319, startPoint y: 356, endPoint x: 293, endPoint y: 342, distance: 29.7
click at [293, 342] on tr "PDF Receipt Payment Sent txn_6a1352eece5 Miscellaneous. URBAN ACTIVE FITNESS PT…" at bounding box center [491, 344] width 712 height 32
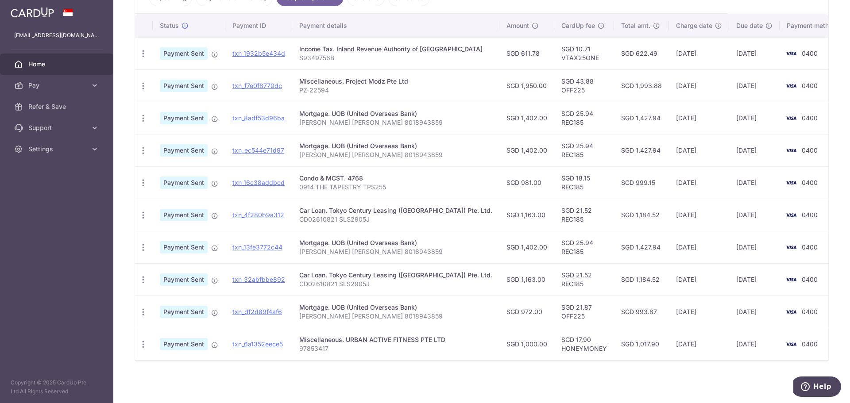
click at [382, 373] on div "× Pause Schedule Pause all future payments in this series Pause just this one p…" at bounding box center [481, 201] width 737 height 403
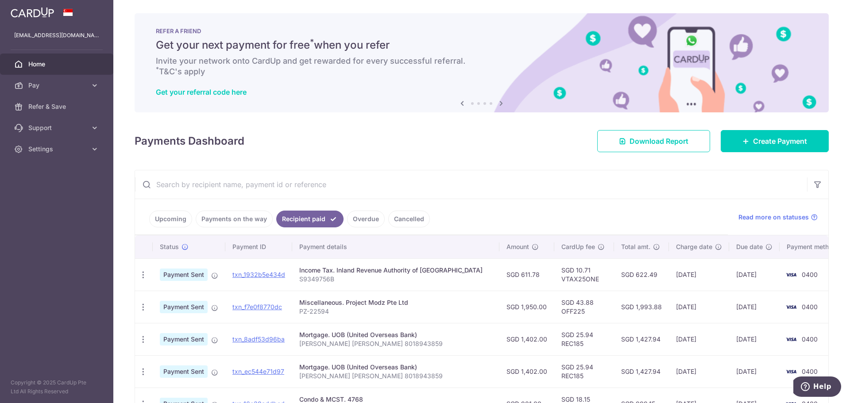
scroll to position [0, 0]
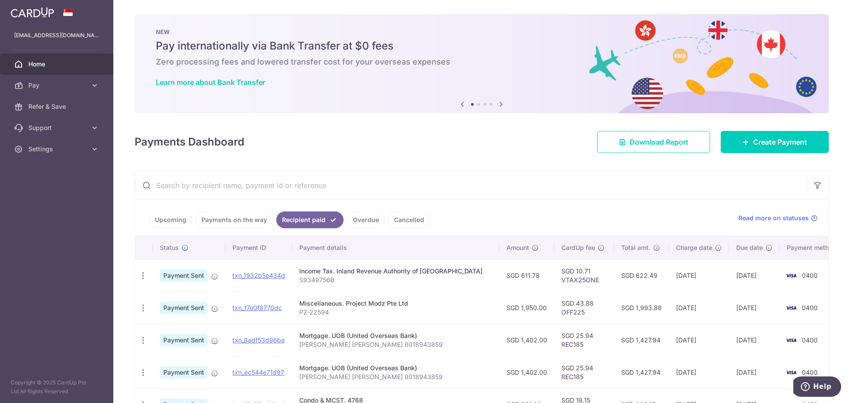
click at [177, 223] on link "Upcoming" at bounding box center [170, 220] width 43 height 17
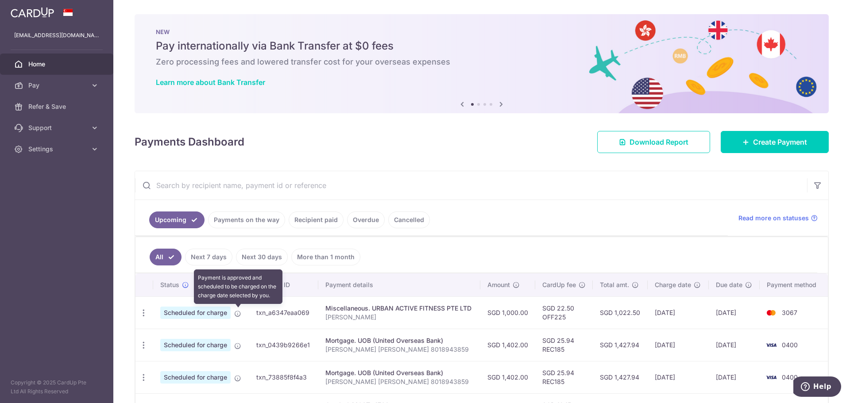
click at [237, 313] on icon at bounding box center [237, 313] width 7 height 7
click at [241, 314] on icon at bounding box center [237, 313] width 7 height 7
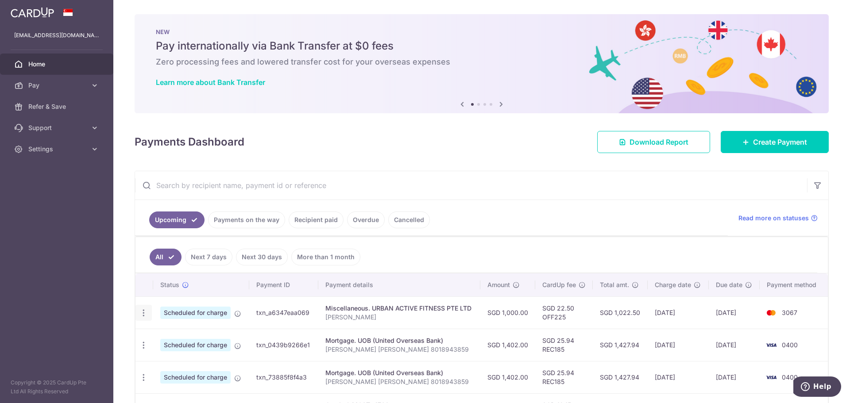
click at [149, 308] on div "Update payment Cancel payment" at bounding box center [144, 313] width 16 height 16
click at [147, 316] on icon "button" at bounding box center [143, 313] width 9 height 9
click at [169, 334] on span "Update payment" at bounding box center [191, 337] width 60 height 11
radio input "true"
type input "1,000.00"
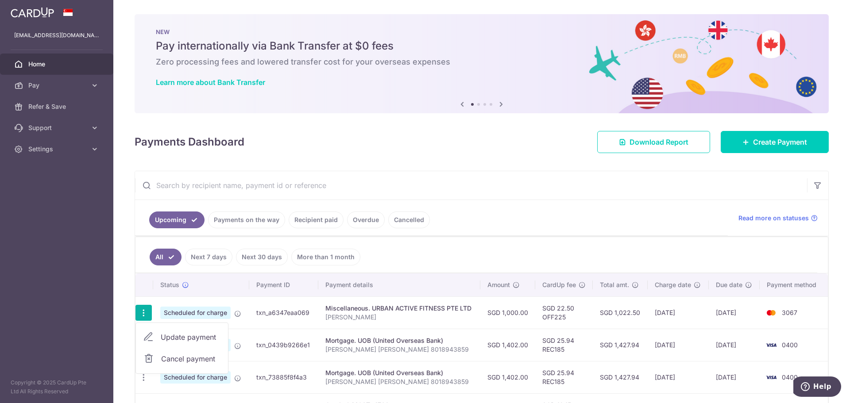
type input "[DATE]"
type input "[PERSON_NAME]"
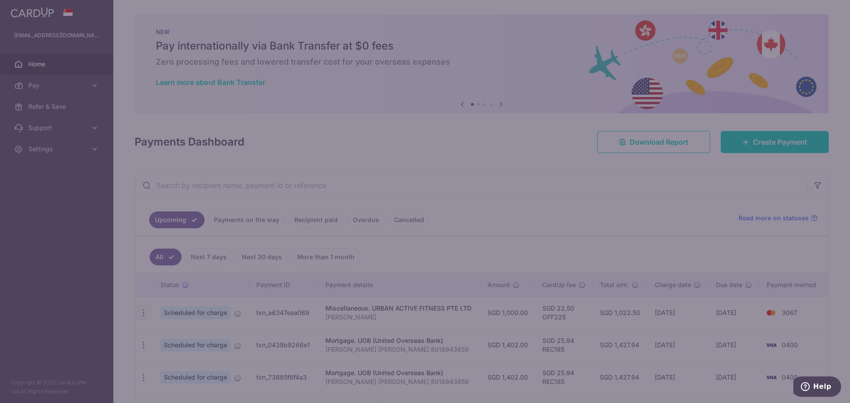
type input "OFF225"
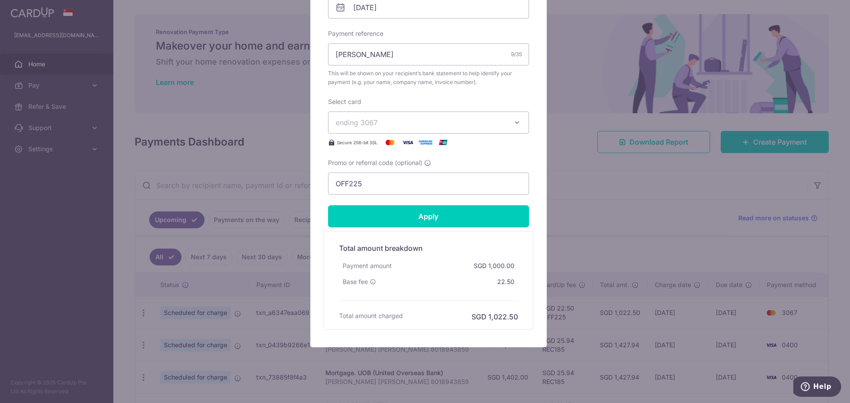
scroll to position [314, 0]
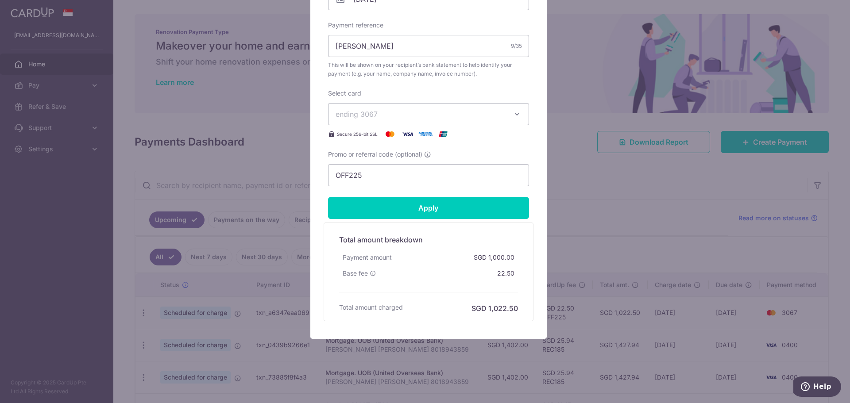
click at [608, 176] on div "Edit payment By clicking apply, you will make changes to all payments to URBAN …" at bounding box center [425, 201] width 850 height 403
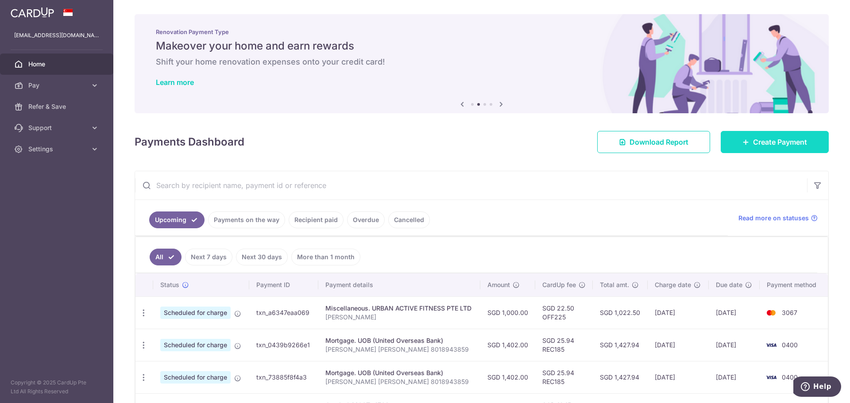
click at [806, 138] on link "Create Payment" at bounding box center [775, 142] width 108 height 22
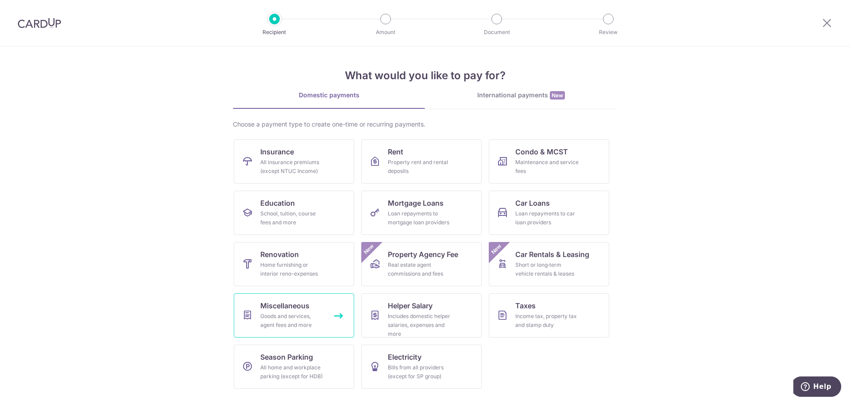
click at [295, 312] on link "Miscellaneous Goods and services, agent fees and more" at bounding box center [294, 316] width 120 height 44
